Goal: Task Accomplishment & Management: Complete application form

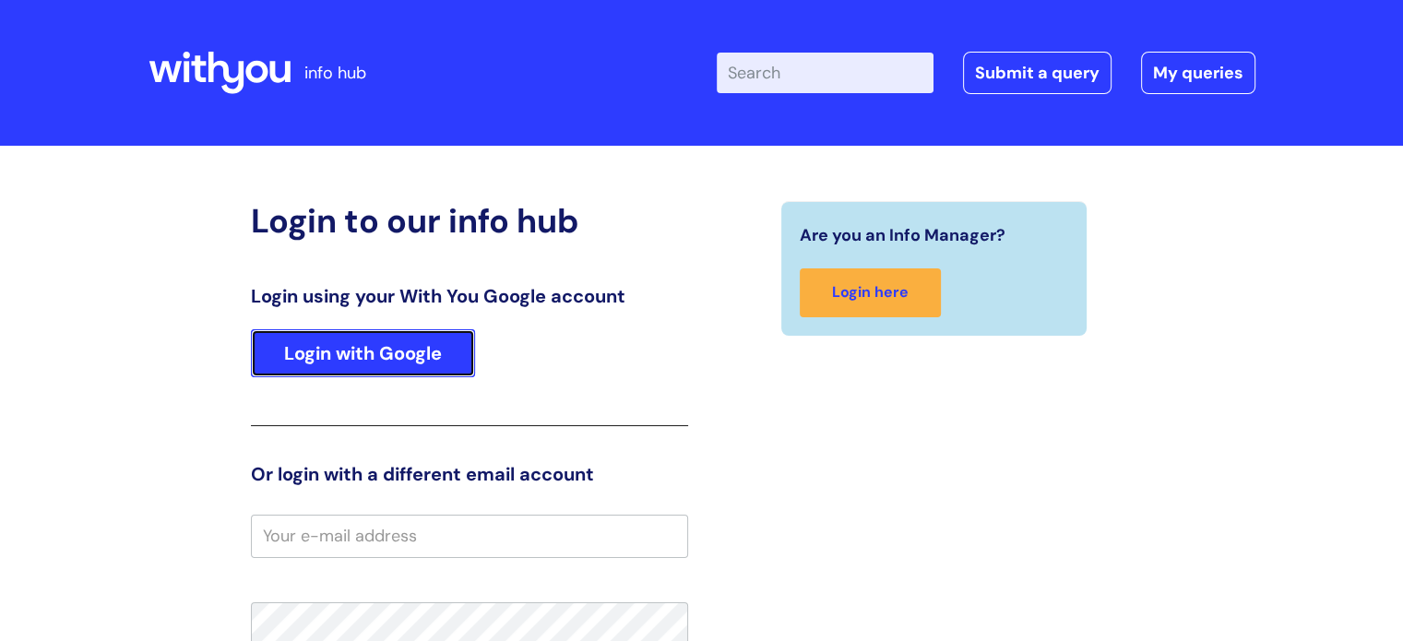
click at [386, 343] on link "Login with Google" at bounding box center [363, 353] width 224 height 48
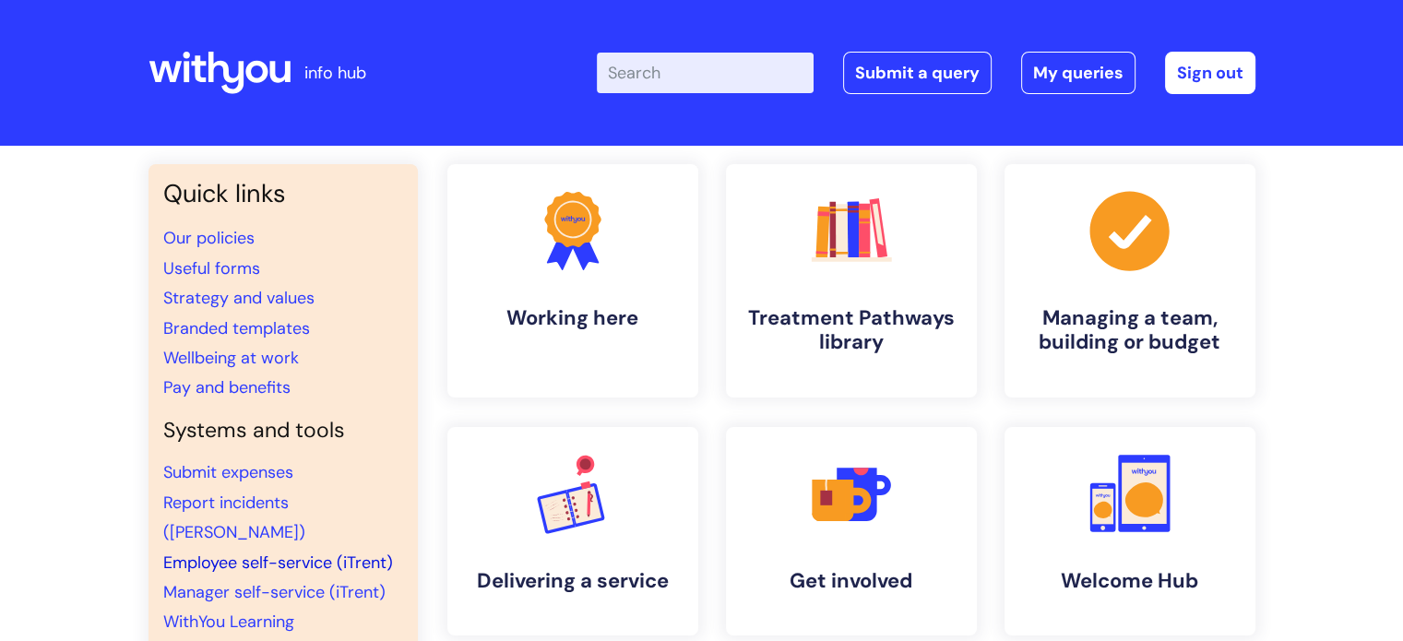
click at [249, 552] on link "Employee self-service (iTrent)" at bounding box center [278, 563] width 230 height 22
click at [915, 75] on link "Submit a query" at bounding box center [917, 73] width 148 height 42
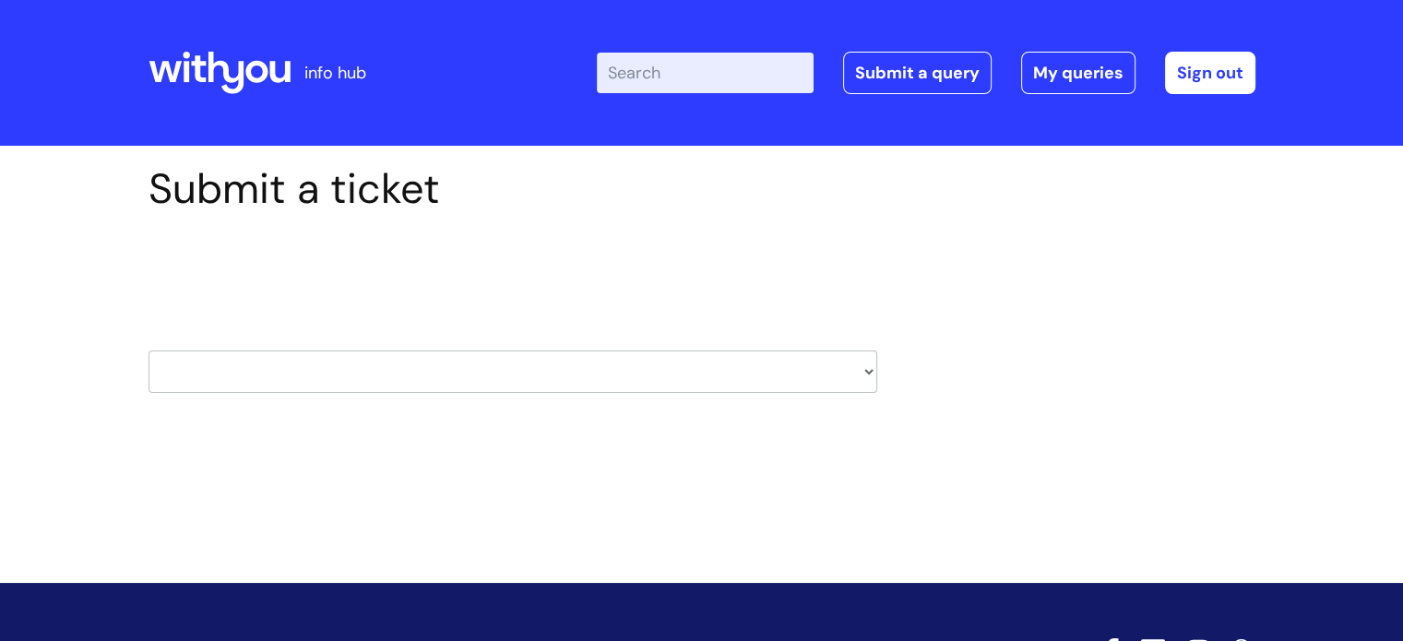
click at [860, 376] on select "HR / People IT and Support Clinical Drug Alerts Finance Accounts Data Support T…" at bounding box center [512, 371] width 729 height 42
select select "it_and_support"
click at [148, 350] on select "HR / People IT and Support Clinical Drug Alerts Finance Accounts Data Support T…" at bounding box center [512, 371] width 729 height 42
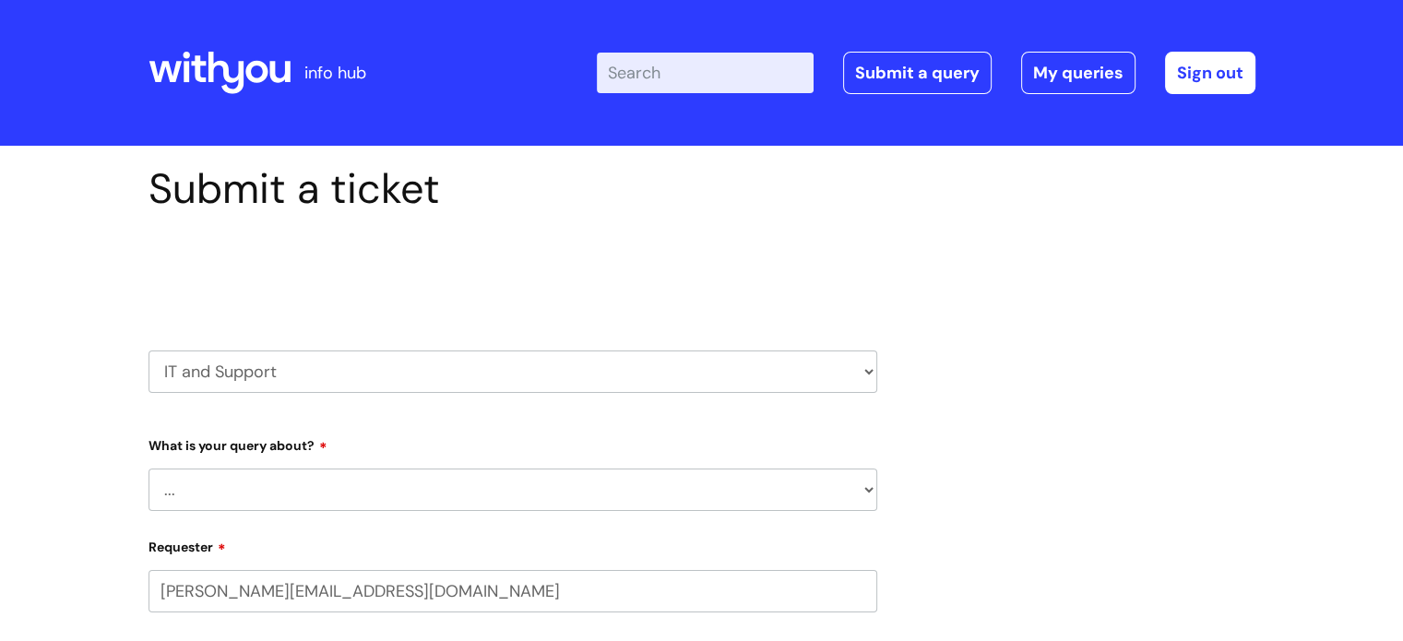
select select "80004286596"
click at [571, 487] on select "... Mobile Phone Reset & MFA Accounts, Starters and Leavers IT Hardware issue I…" at bounding box center [512, 490] width 729 height 42
select select "Accounts, Starters and Leavers"
click at [148, 469] on select "... Mobile Phone Reset & MFA Accounts, Starters and Leavers IT Hardware issue I…" at bounding box center [512, 490] width 729 height 42
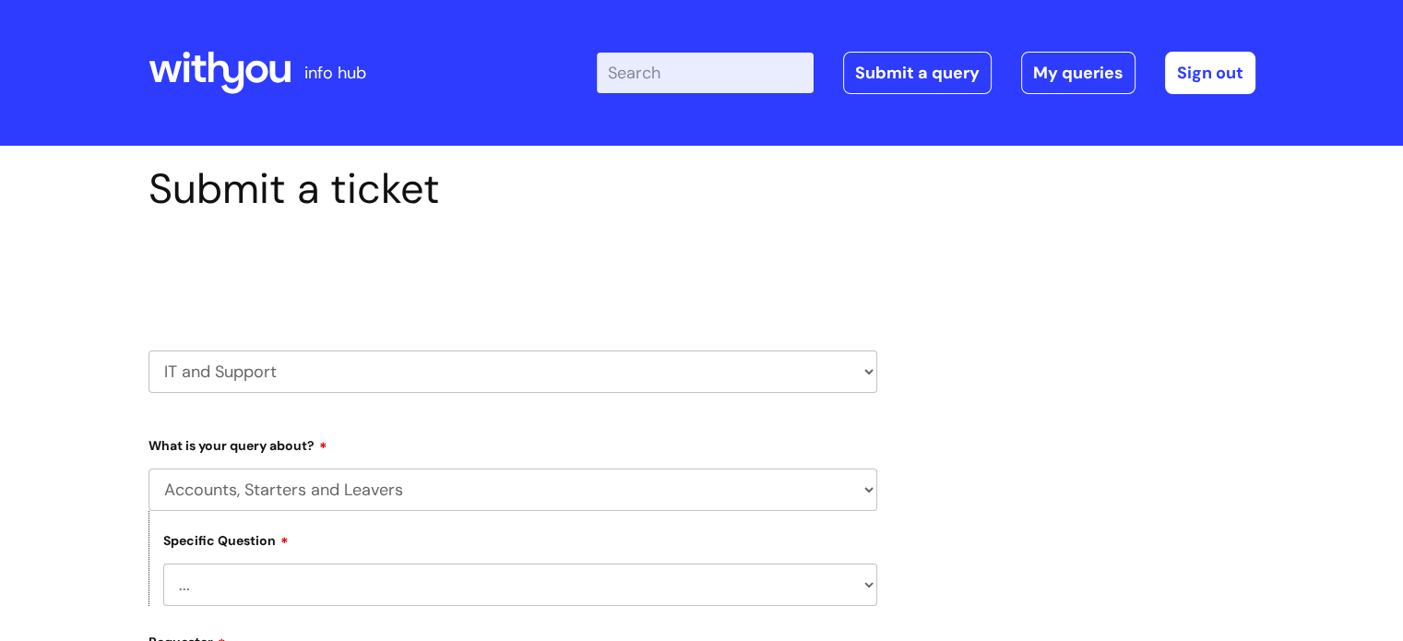
click at [494, 576] on select "... I have a new starter I have a leaver I need to make a change to an account …" at bounding box center [520, 585] width 714 height 42
select select "I have a question about a leaver"
click at [163, 564] on select "... I have a new starter I have a leaver I need to make a change to an account …" at bounding box center [520, 585] width 714 height 42
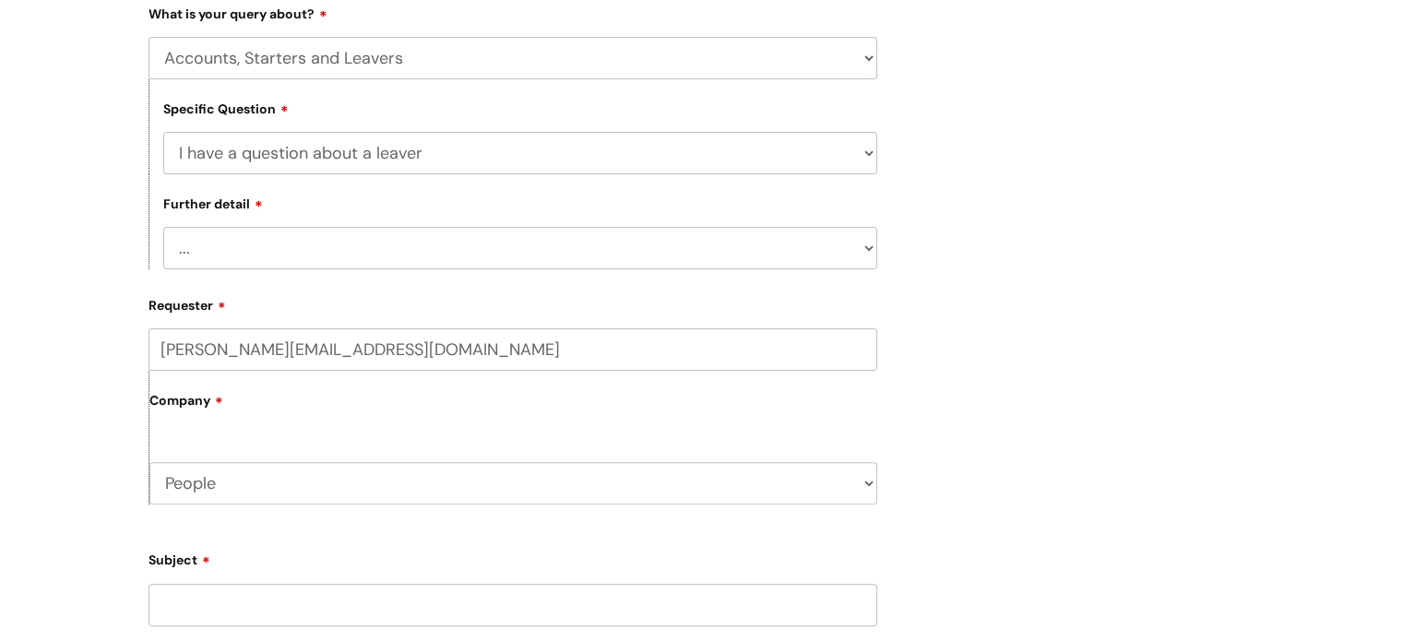
scroll to position [435, 0]
click at [862, 240] on select "... Where do I find a closure form What shall I do with their equipment" at bounding box center [520, 244] width 714 height 42
click at [840, 148] on select "... I have a new starter I have a leaver I need to make a change to an account …" at bounding box center [520, 149] width 714 height 42
select select
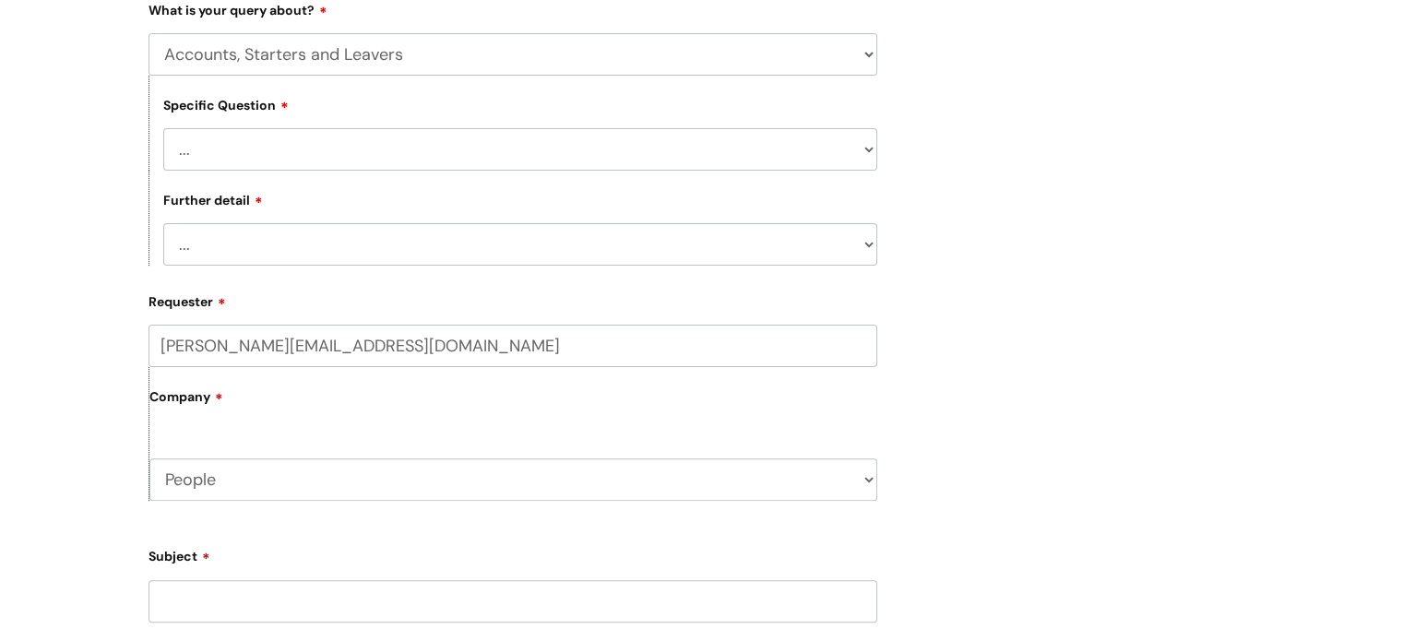
click at [163, 128] on select "... I have a new starter I have a leaver I need to make a change to an account …" at bounding box center [520, 149] width 714 height 42
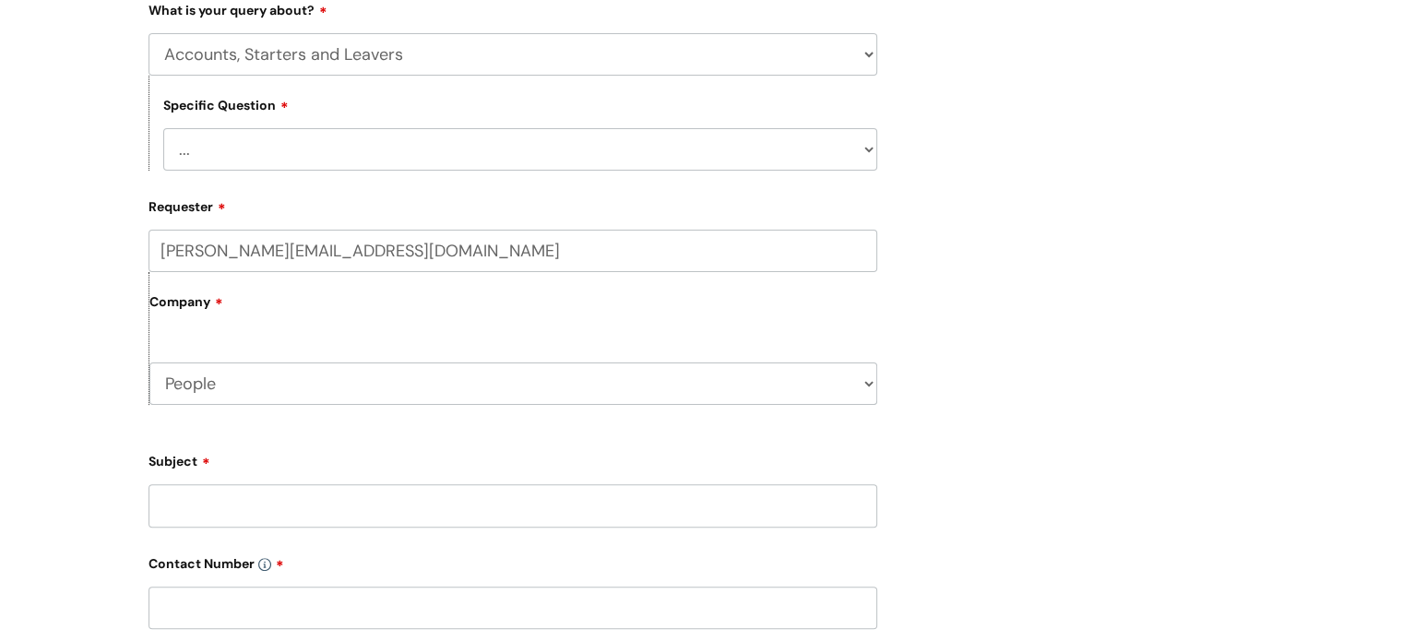
click at [618, 507] on input "Subject" at bounding box center [512, 505] width 729 height 42
type input "Question about the Mobile Phone Return Form"
click at [333, 607] on input "text" at bounding box center [512, 608] width 729 height 42
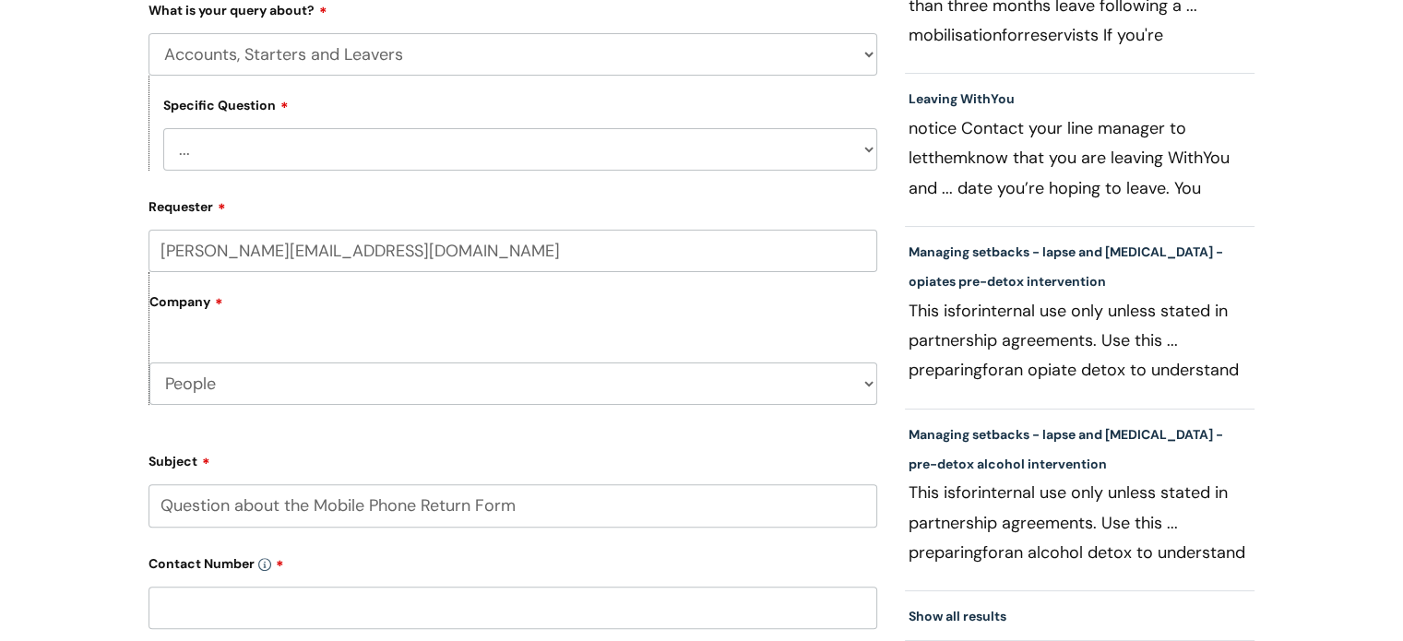
paste input "07929 392 991"
type input "07929 392 991"
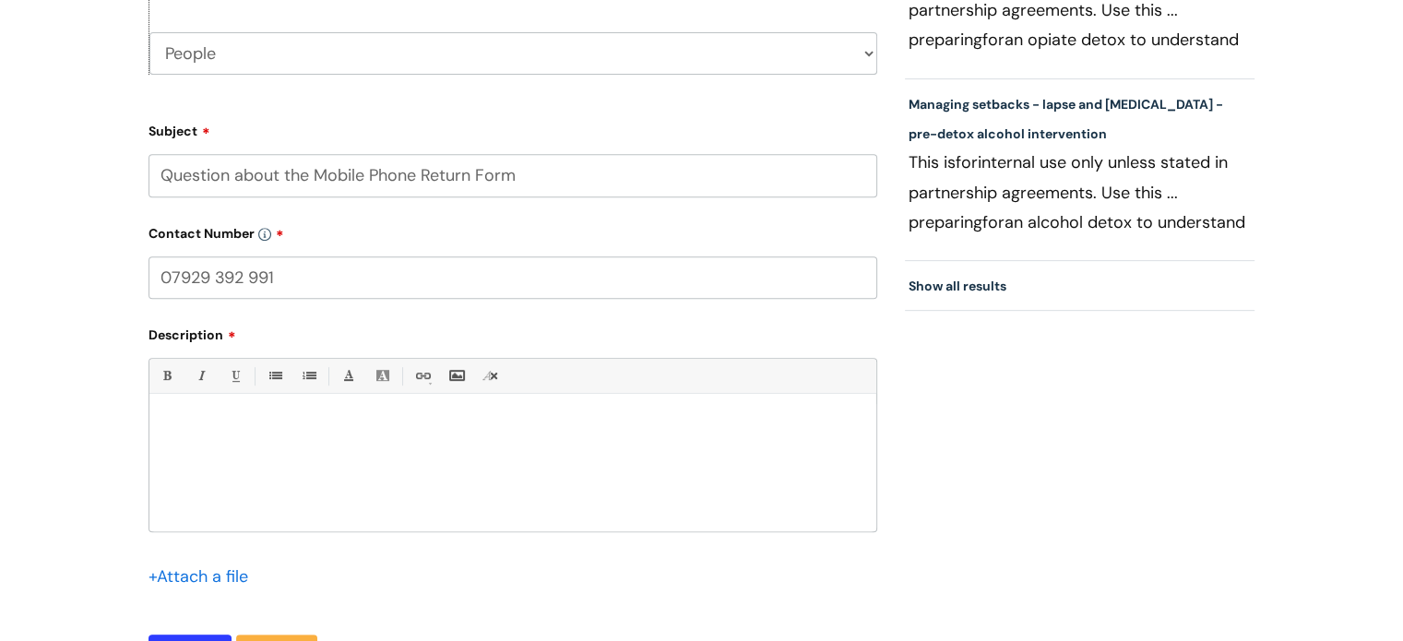
scroll to position [767, 0]
click at [270, 413] on div at bounding box center [512, 465] width 727 height 127
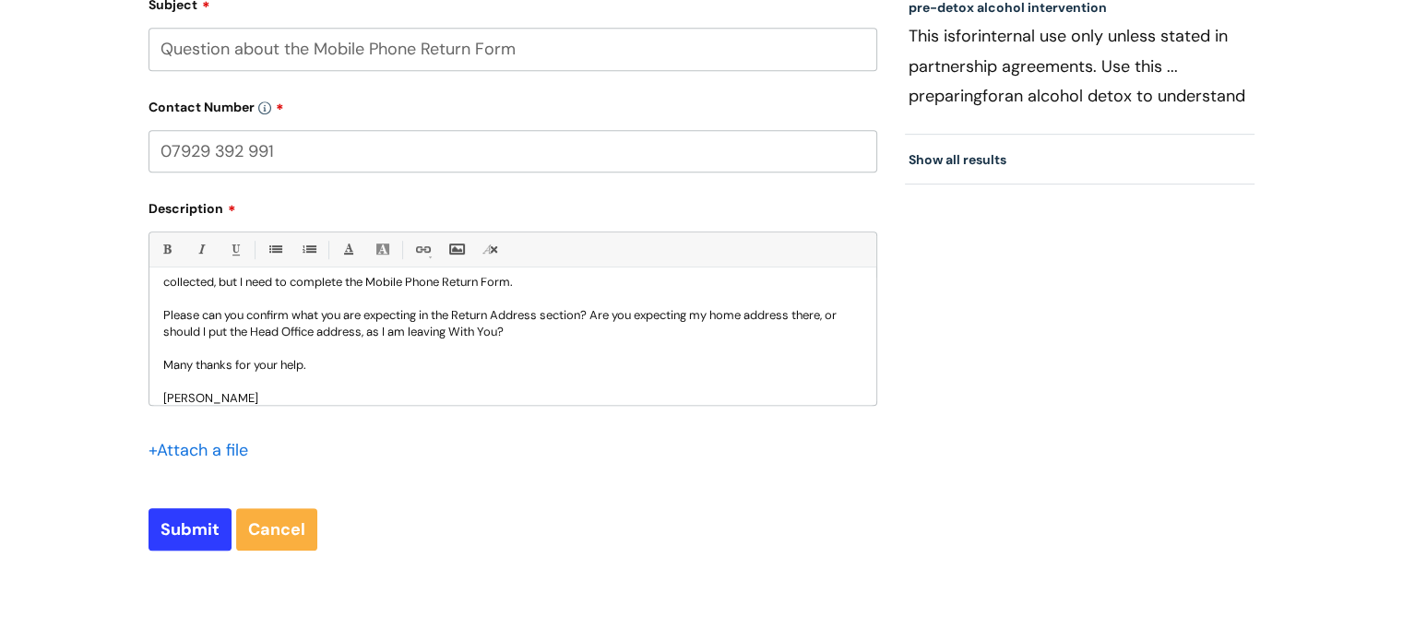
scroll to position [903, 0]
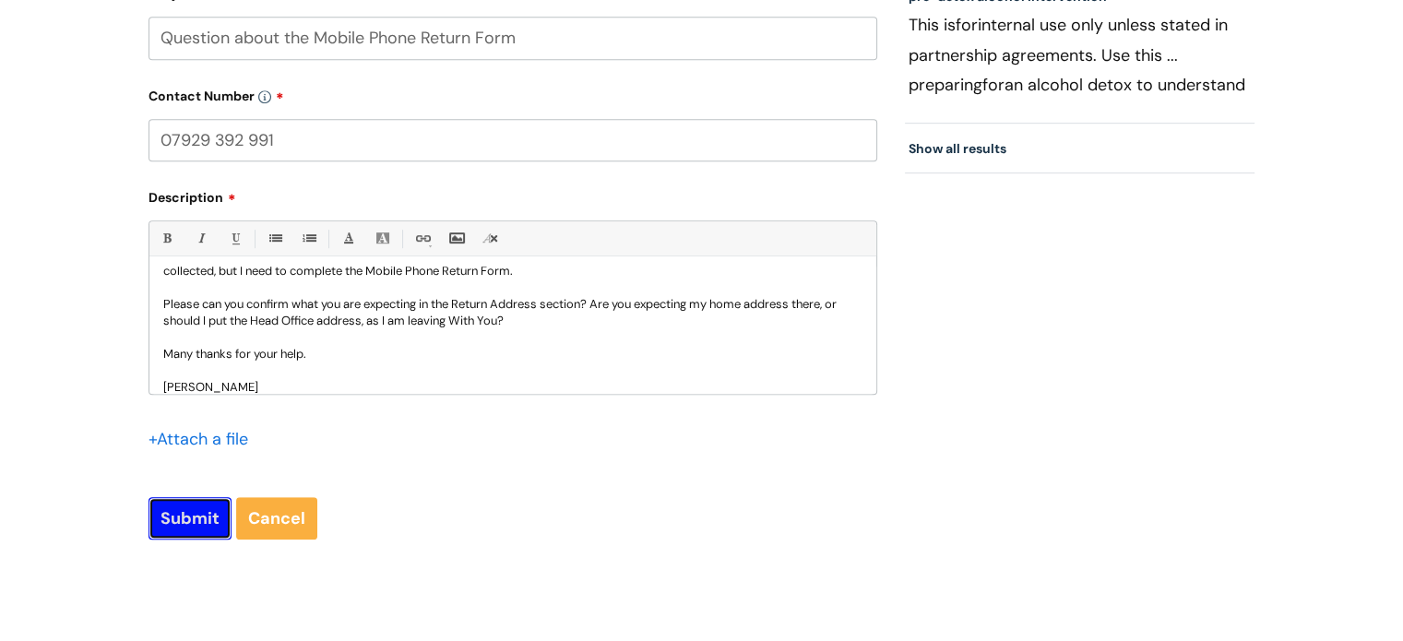
click at [199, 513] on input "Submit" at bounding box center [189, 518] width 83 height 42
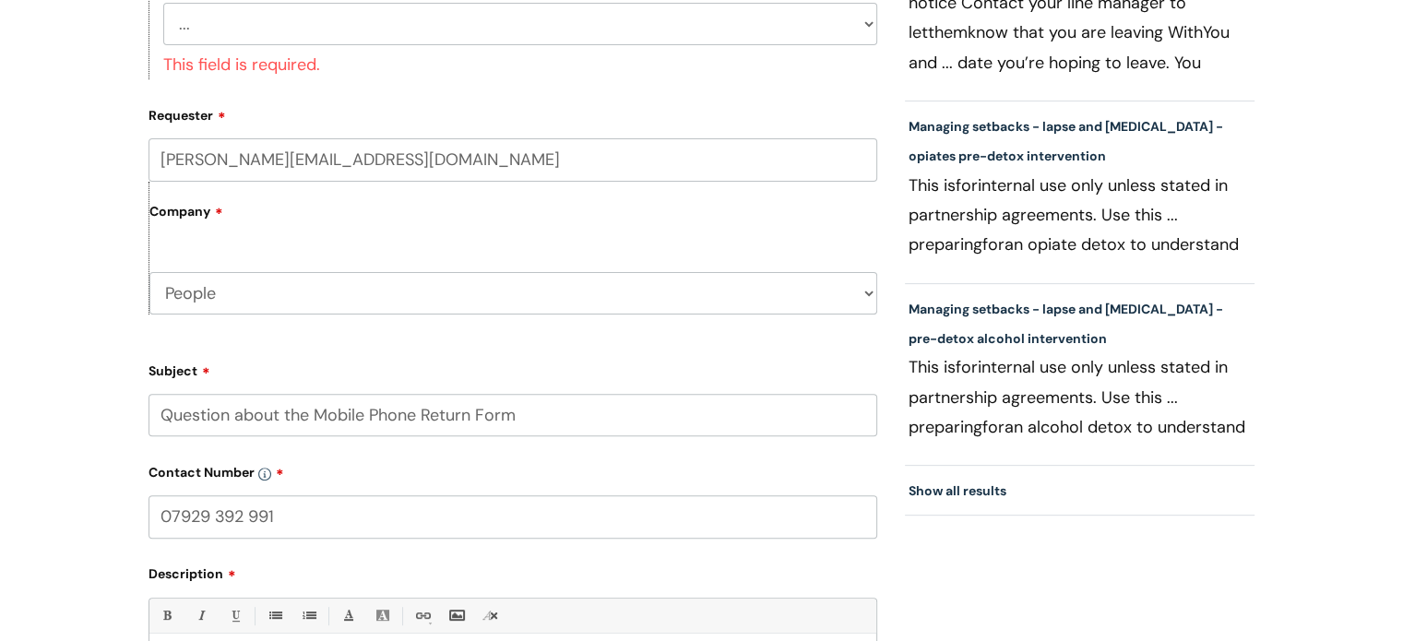
scroll to position [1121, 0]
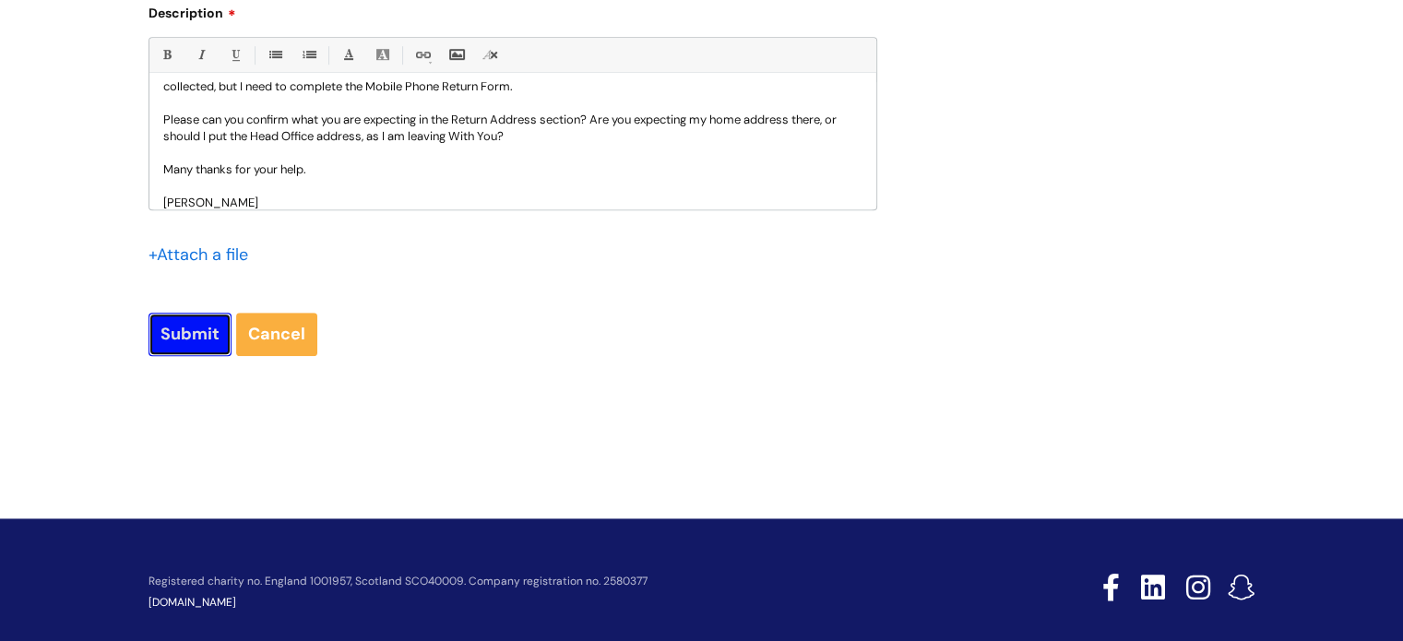
click at [188, 342] on input "Submit" at bounding box center [189, 334] width 83 height 42
click at [419, 133] on p "Please can you confirm what you are expecting in the Return Address section? Ar…" at bounding box center [512, 128] width 699 height 33
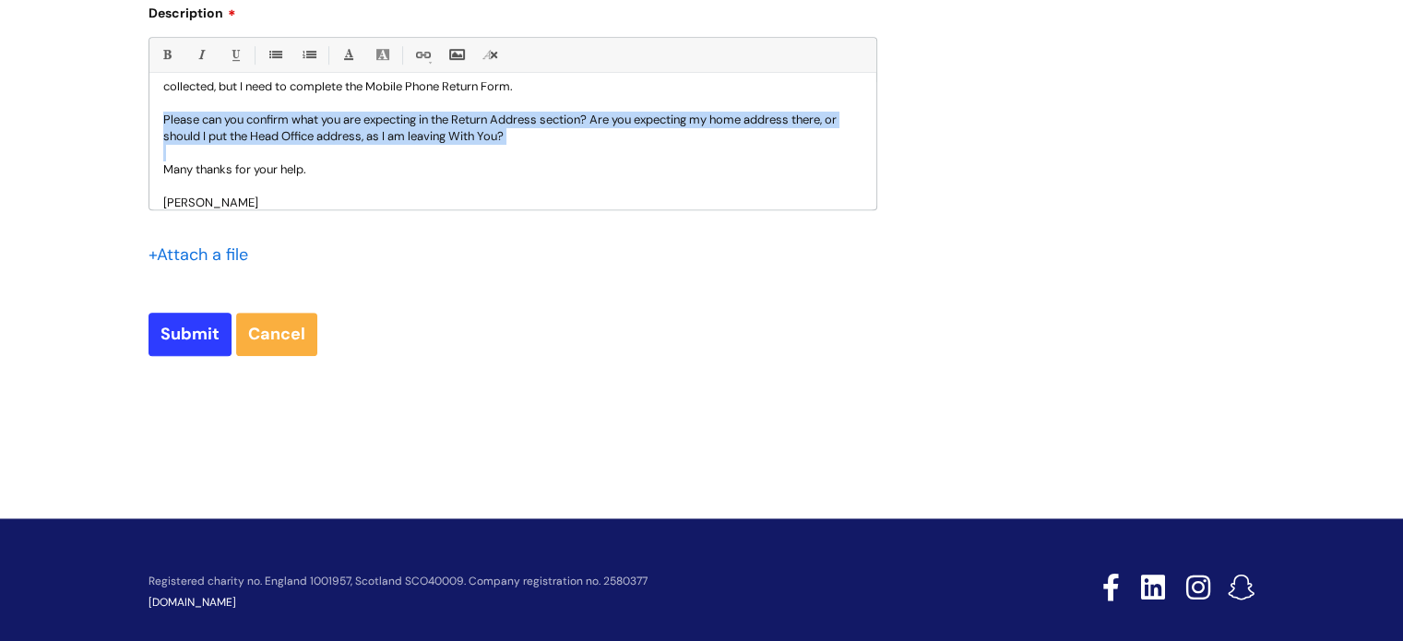
click at [419, 133] on p "Please can you confirm what you are expecting in the Return Address section? Ar…" at bounding box center [512, 128] width 699 height 33
click at [201, 331] on input "Submit" at bounding box center [189, 334] width 83 height 42
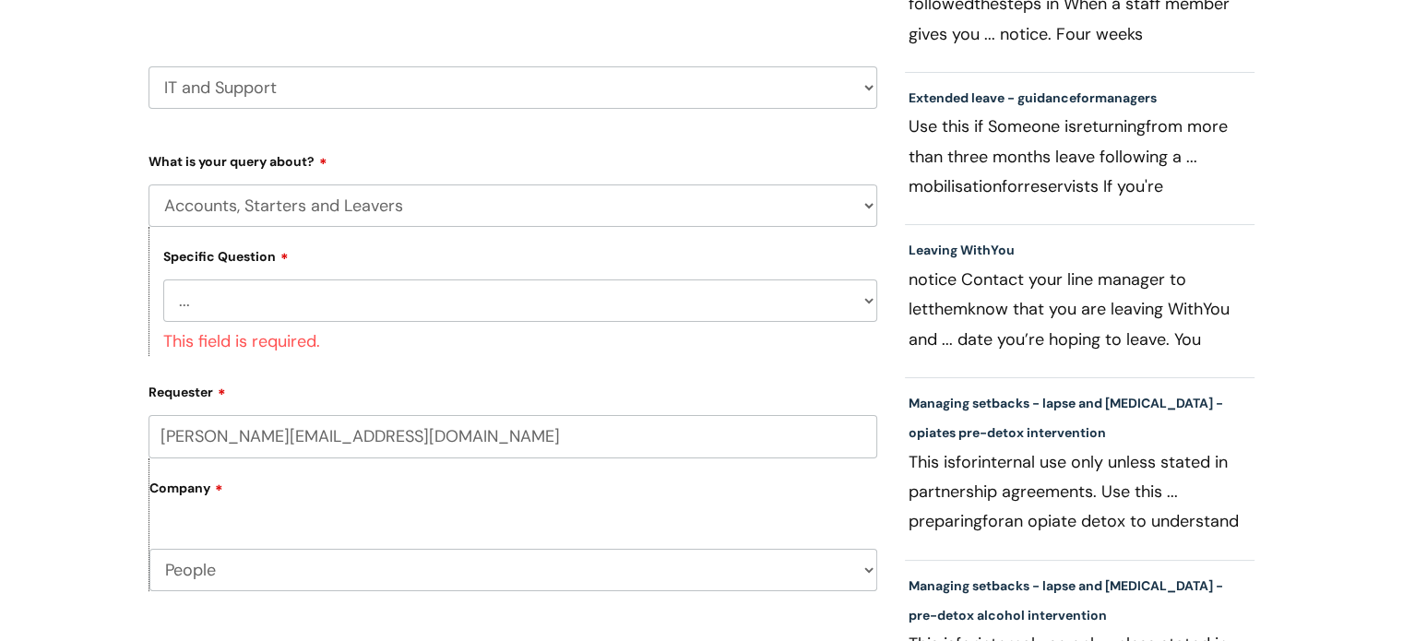
scroll to position [277, 0]
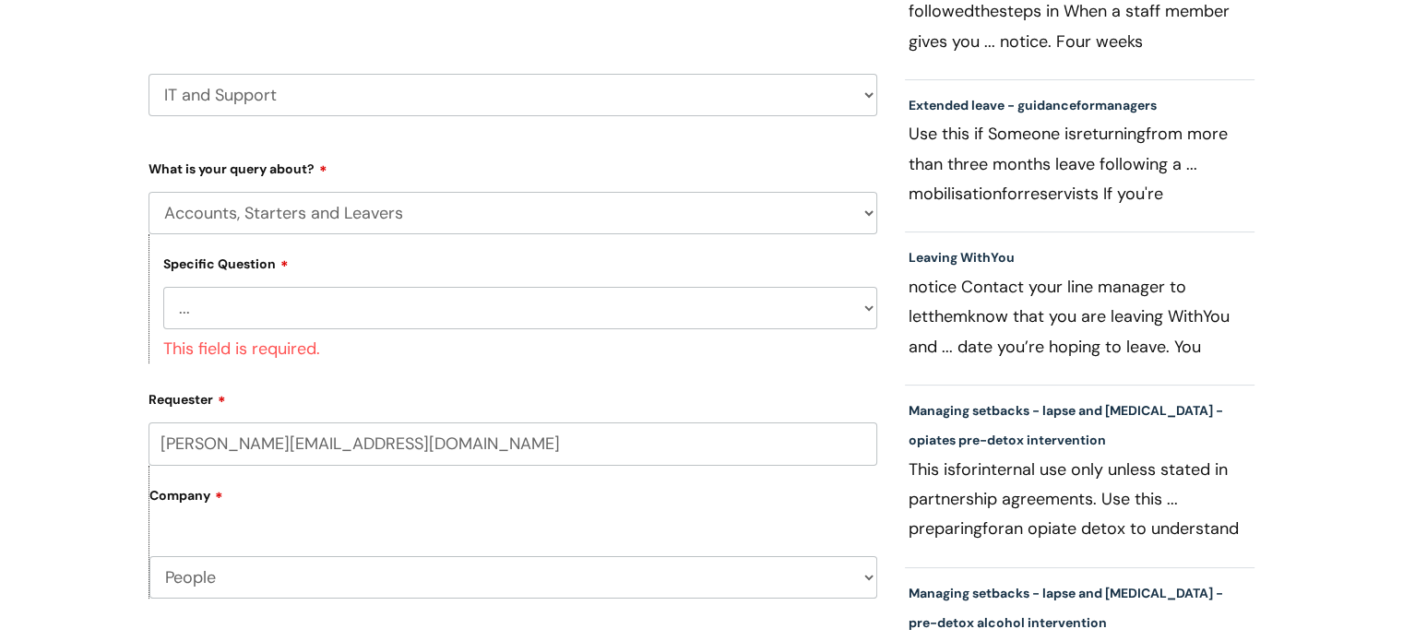
click at [864, 312] on select "... I have a new starter I have a leaver I need to make a change to an account …" at bounding box center [520, 308] width 714 height 42
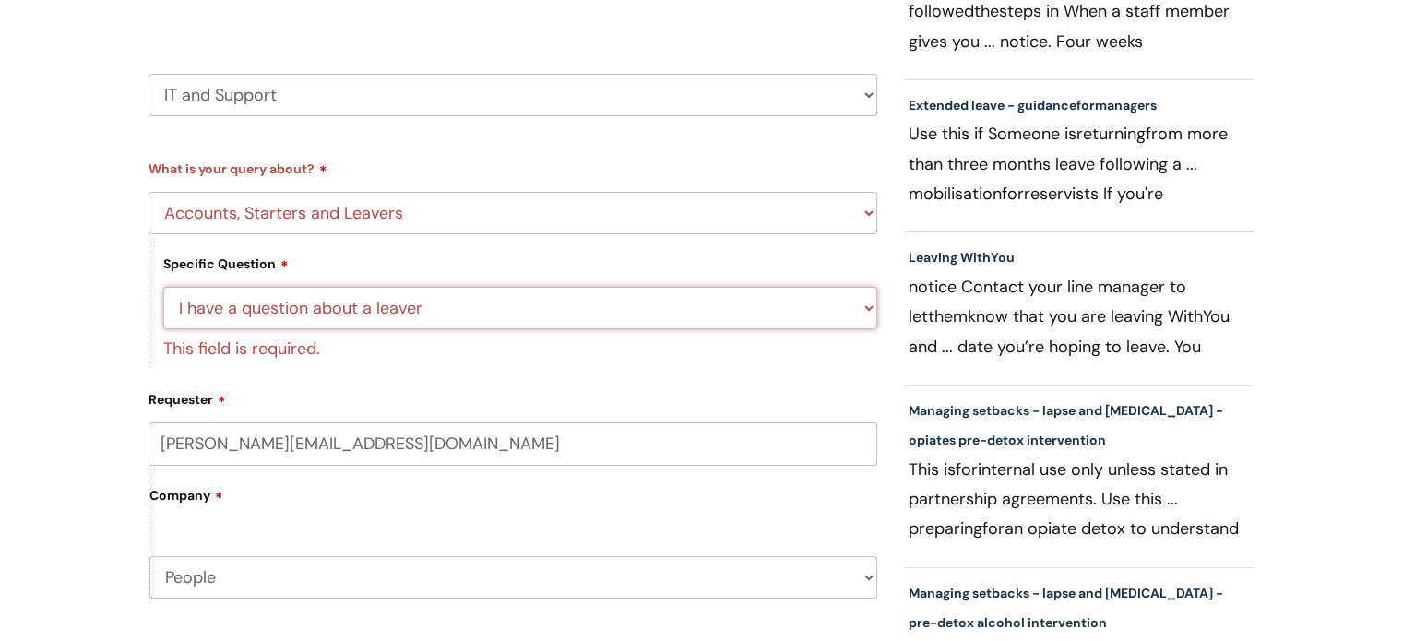
click at [163, 287] on select "... I have a new starter I have a leaver I need to make a change to an account …" at bounding box center [520, 308] width 714 height 42
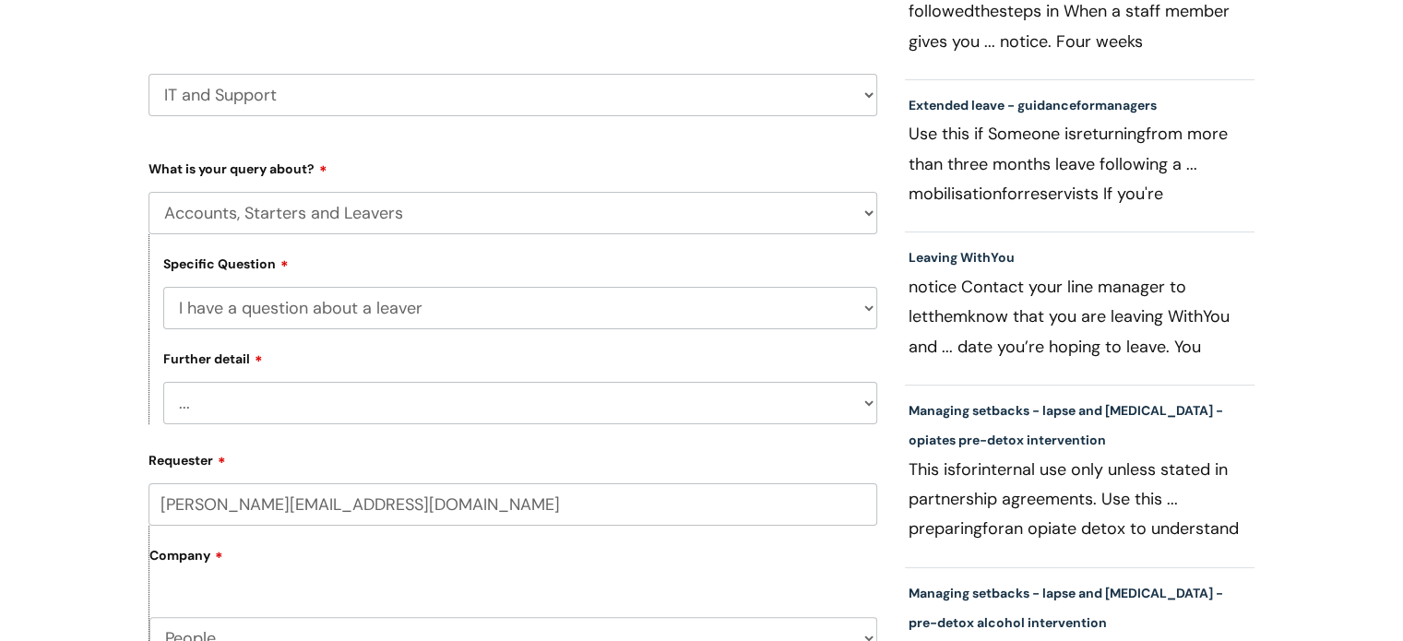
click at [163, 383] on select "... Where do I find a closure form What shall I do with their equipment" at bounding box center [520, 403] width 714 height 42
click at [744, 302] on select "... I have a new starter I have a leaver I need to make a change to an account …" at bounding box center [520, 308] width 714 height 42
select select "I have a leaver"
click at [163, 287] on select "... I have a new starter I have a leaver I need to make a change to an account …" at bounding box center [520, 308] width 714 height 42
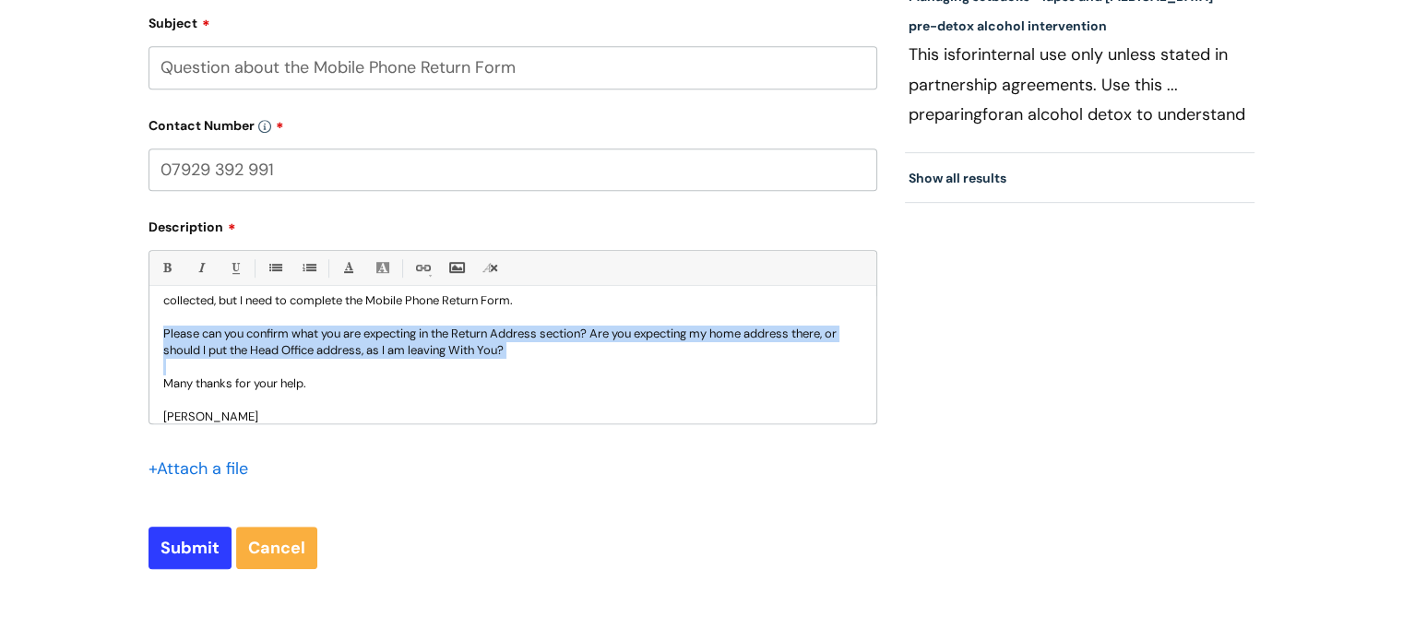
scroll to position [0, 0]
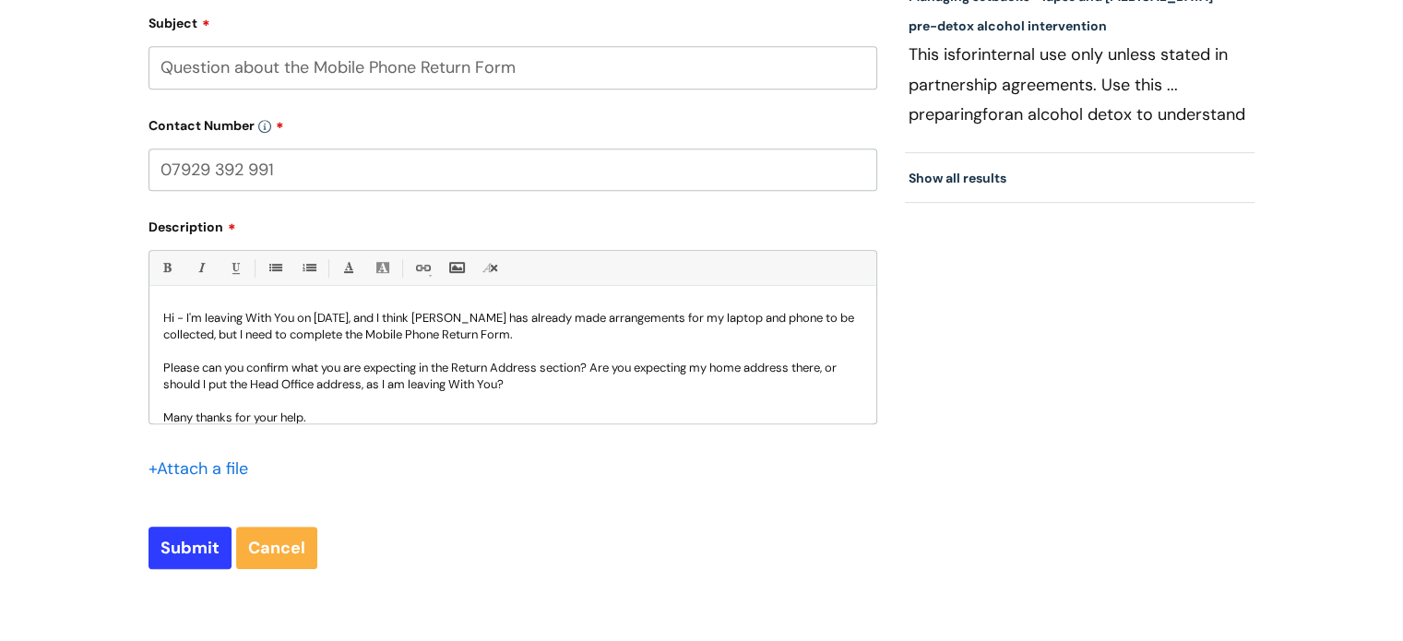
click at [186, 315] on p "Hi - I'm leaving With You on 30 September, and I think Ben has already made arr…" at bounding box center [512, 326] width 699 height 33
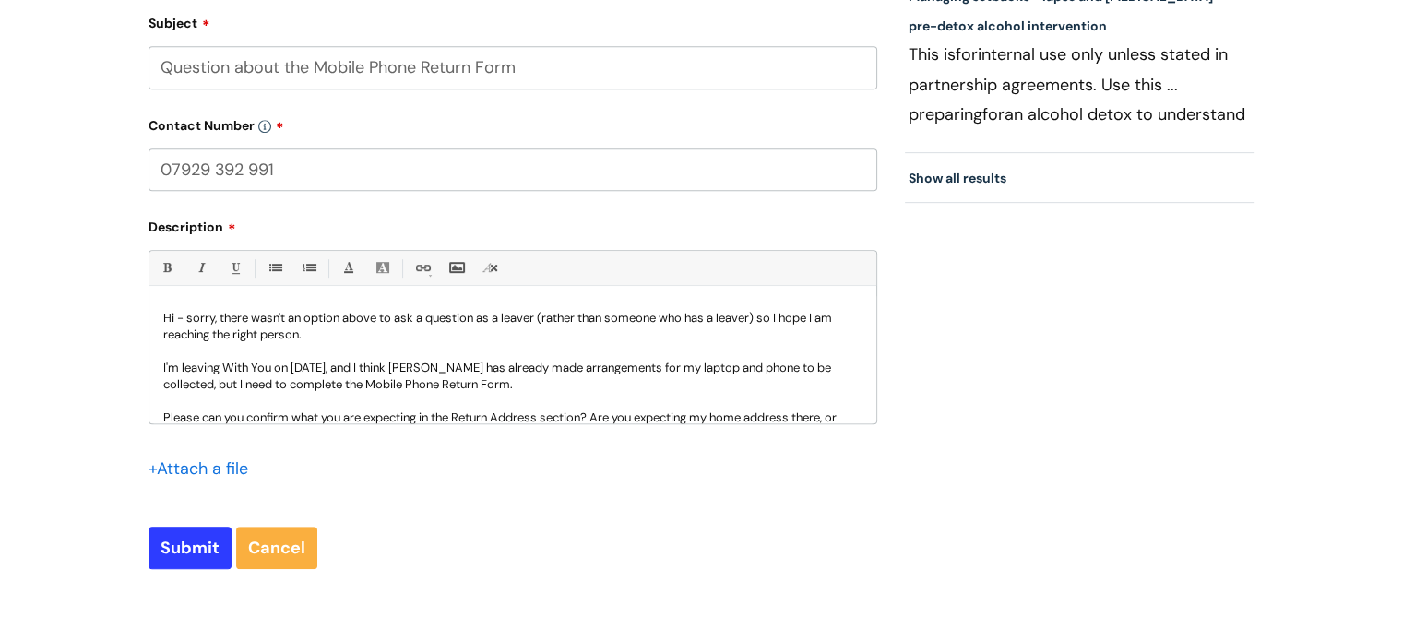
click at [458, 365] on p "I'm leaving With You on 30 September, and I think Ben has already made arrangem…" at bounding box center [512, 376] width 699 height 33
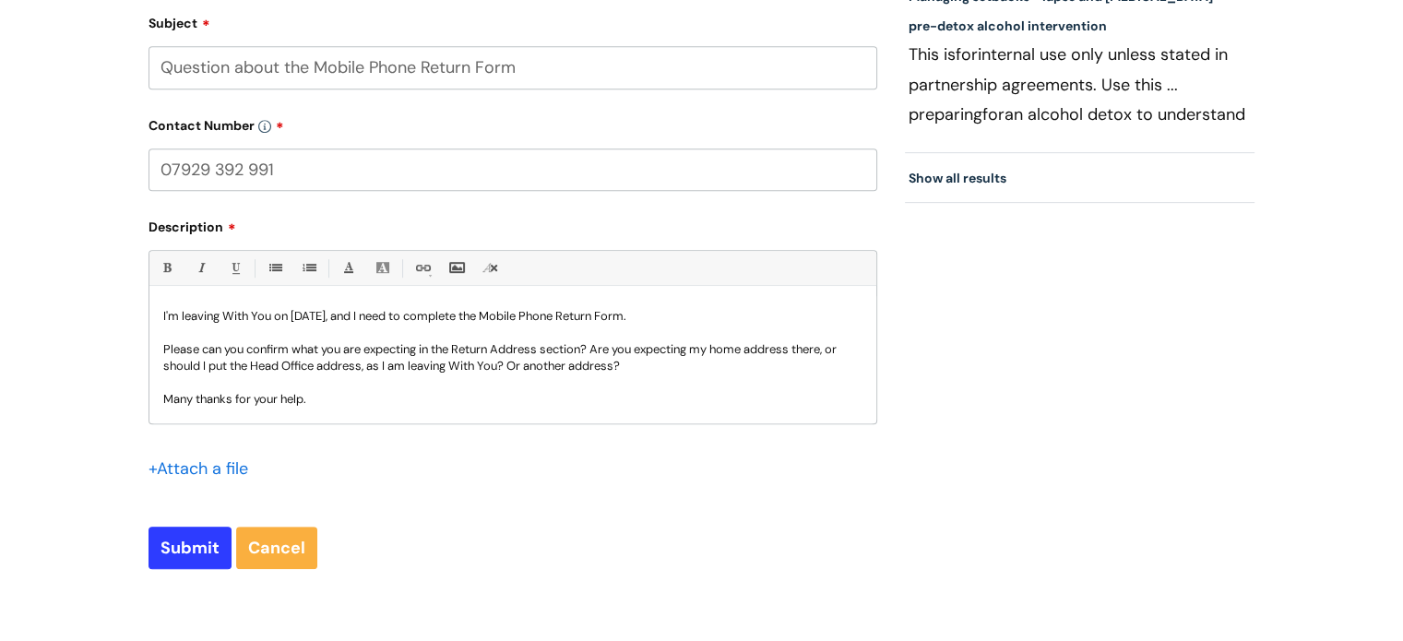
scroll to position [67, 0]
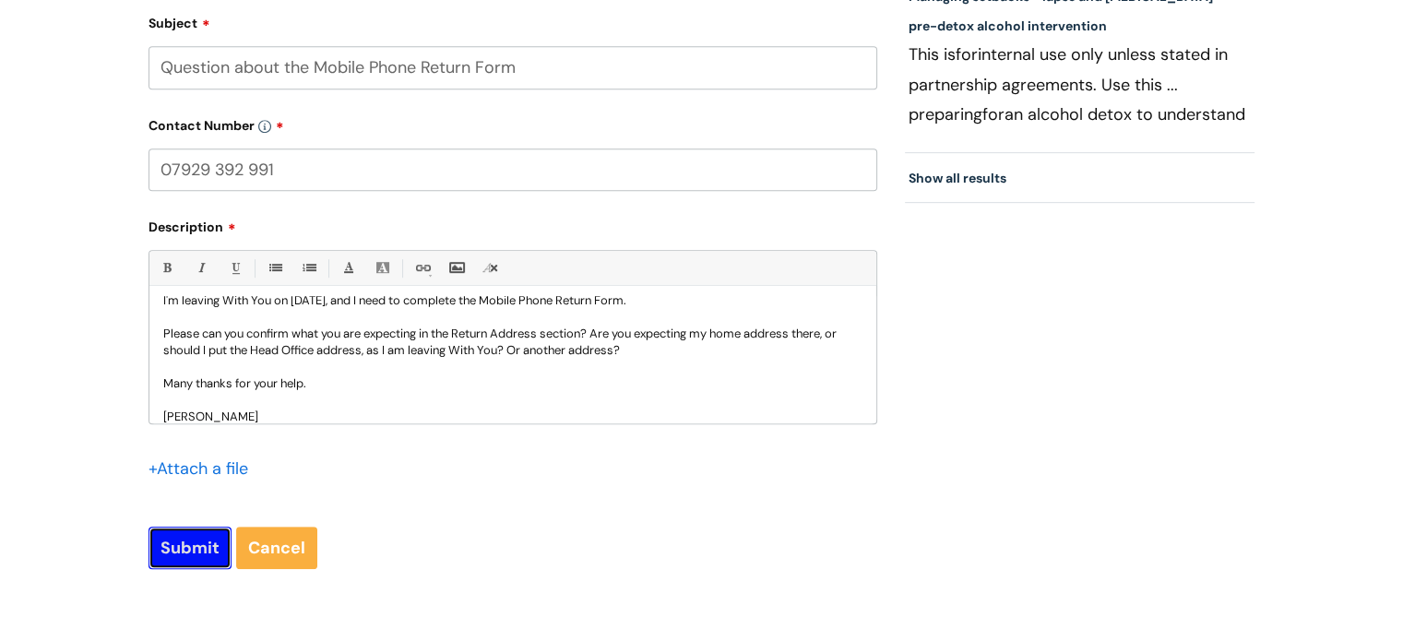
click at [194, 541] on input "Submit" at bounding box center [189, 548] width 83 height 42
type input "Please Wait..."
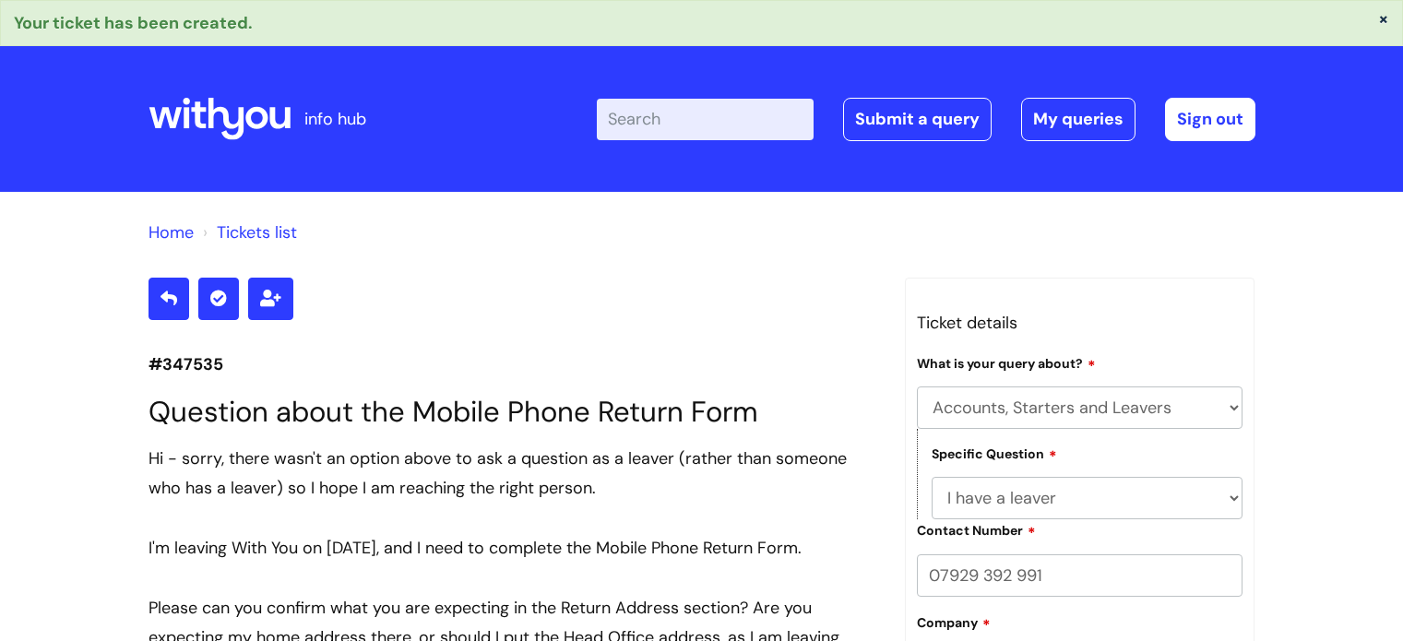
select select "Accounts, Starters and Leavers"
select select "I have a leaver"
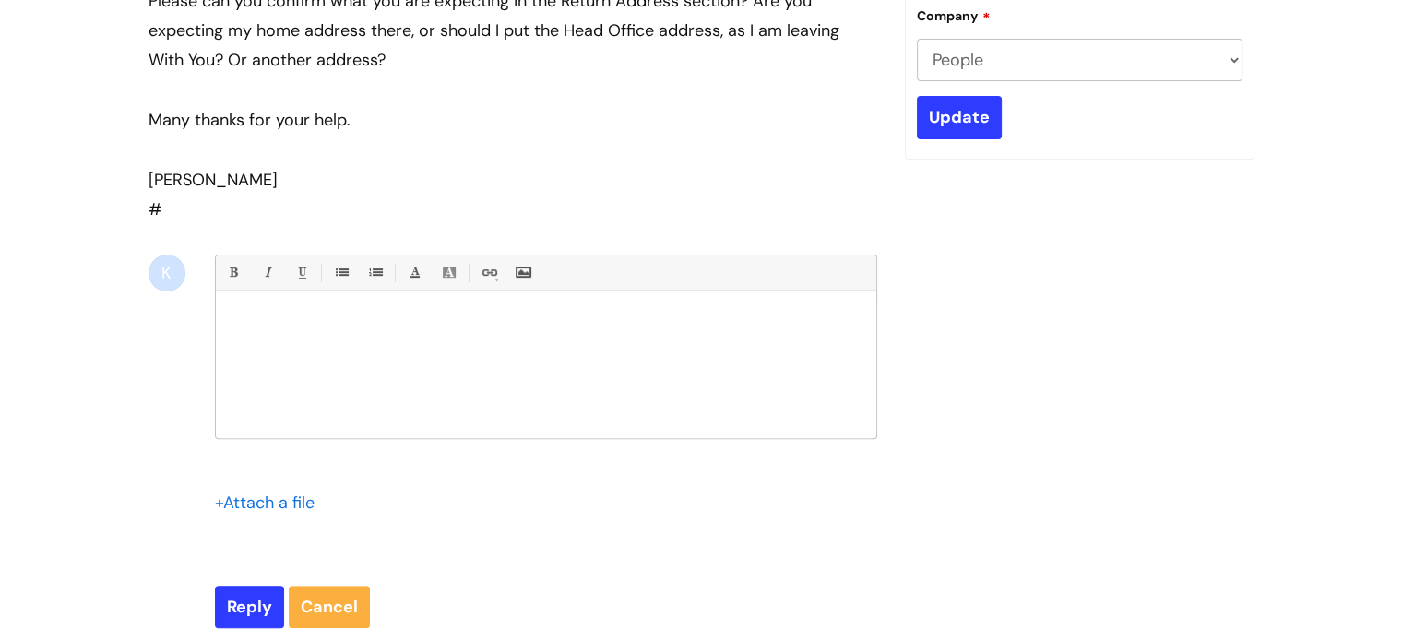
scroll to position [46, 0]
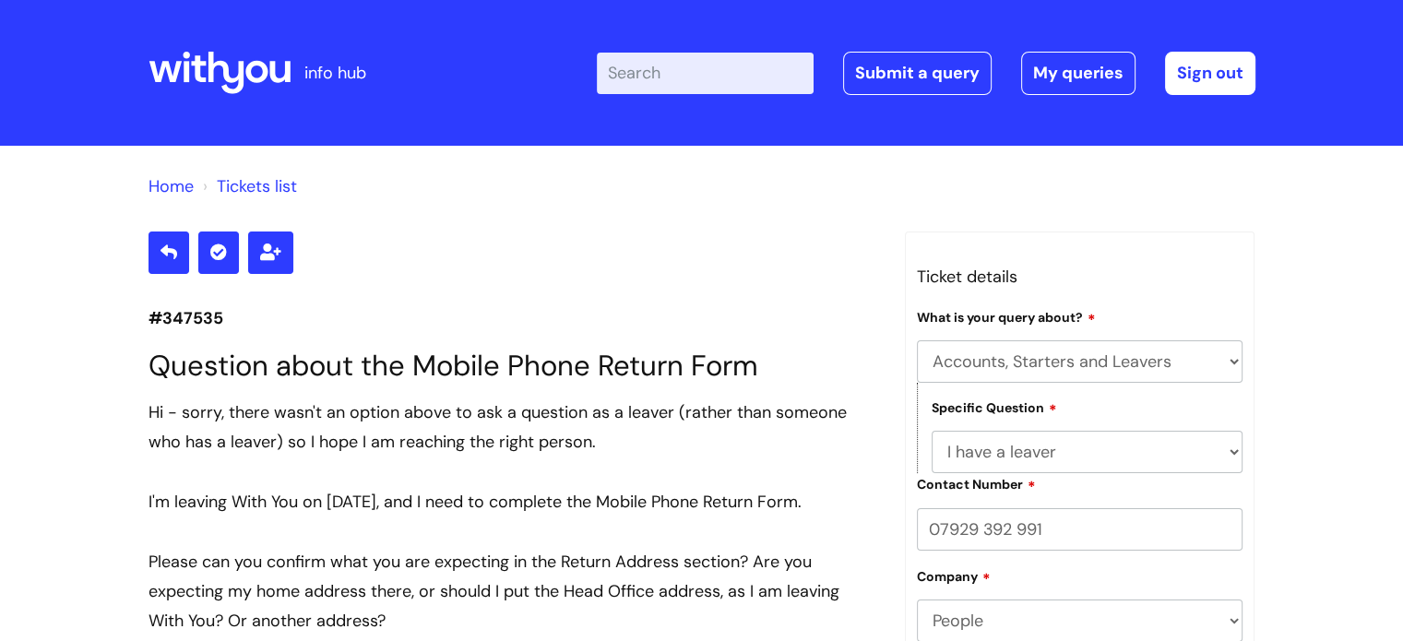
click at [199, 62] on icon at bounding box center [198, 69] width 15 height 27
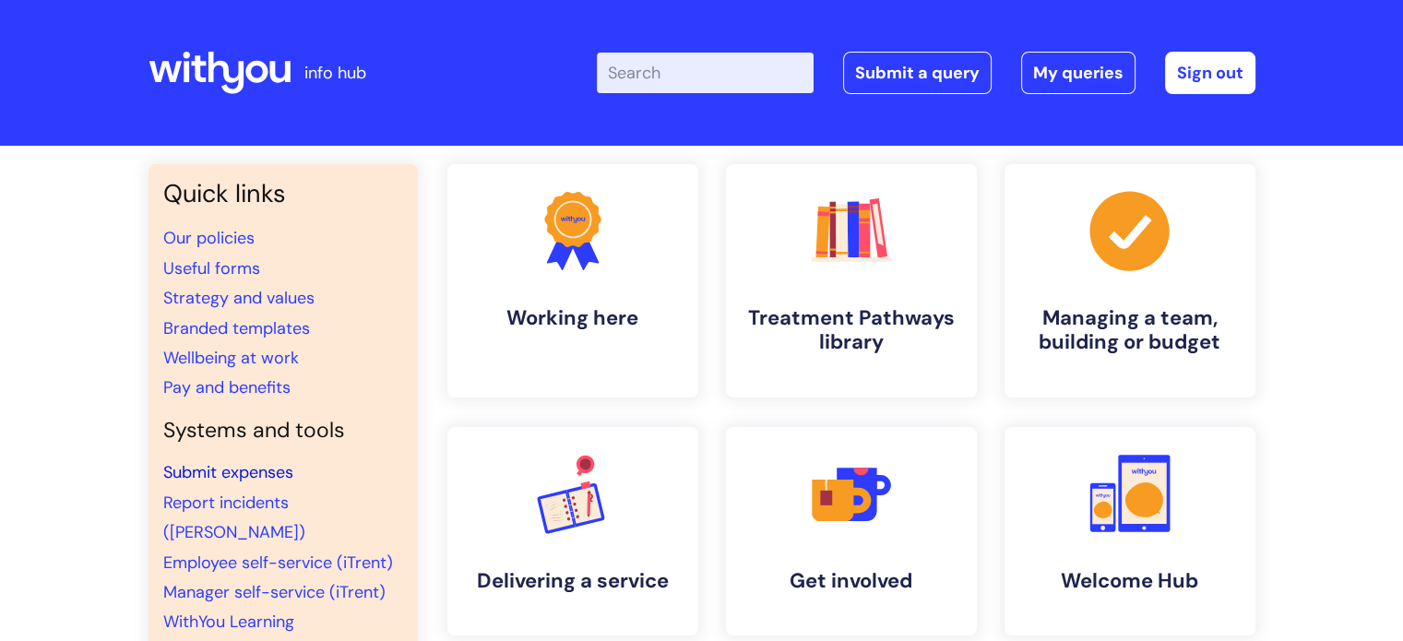
click at [271, 475] on link "Submit expenses" at bounding box center [228, 472] width 130 height 22
